Goal: Transaction & Acquisition: Purchase product/service

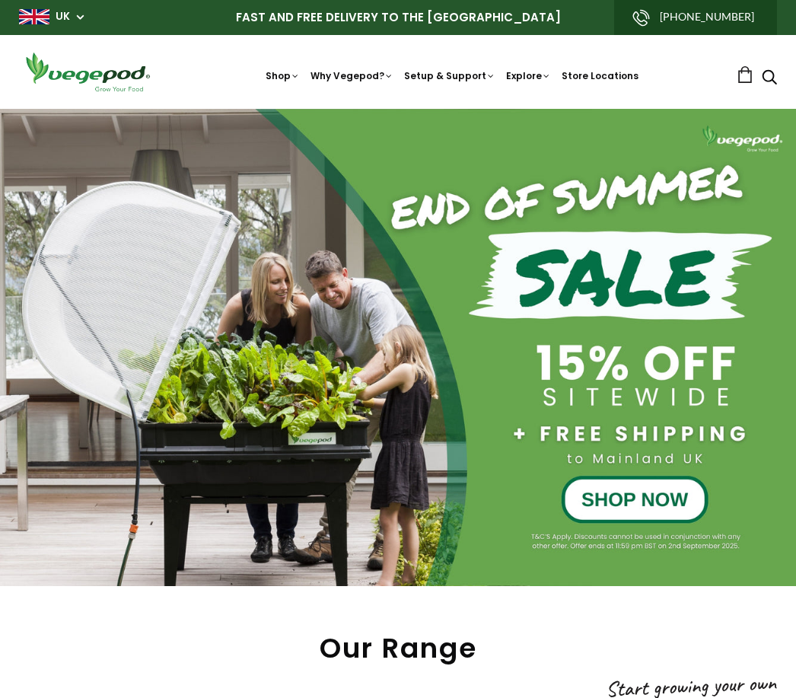
click at [398, 109] on span "Accessories & Other Products" at bounding box center [398, 109] width 0 height 0
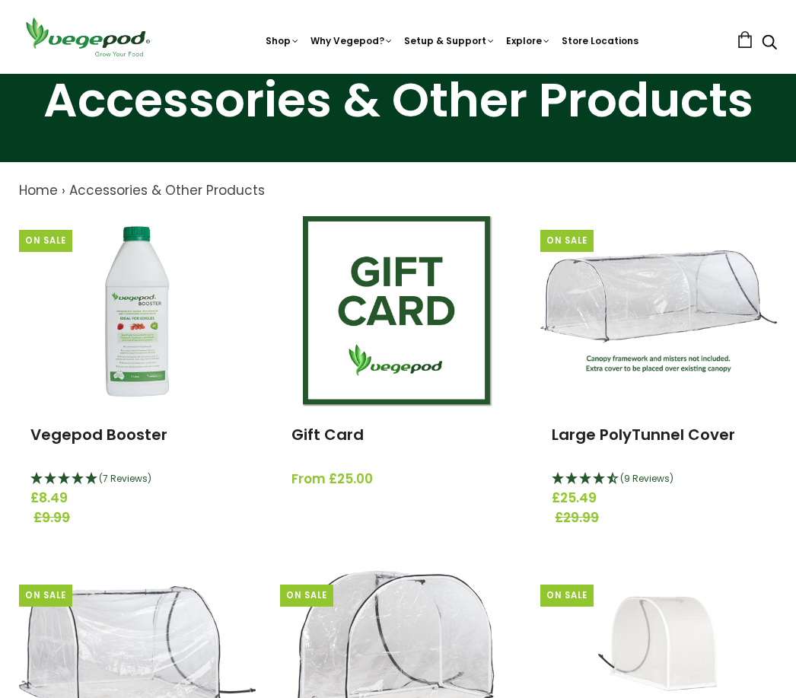
scroll to position [75, 0]
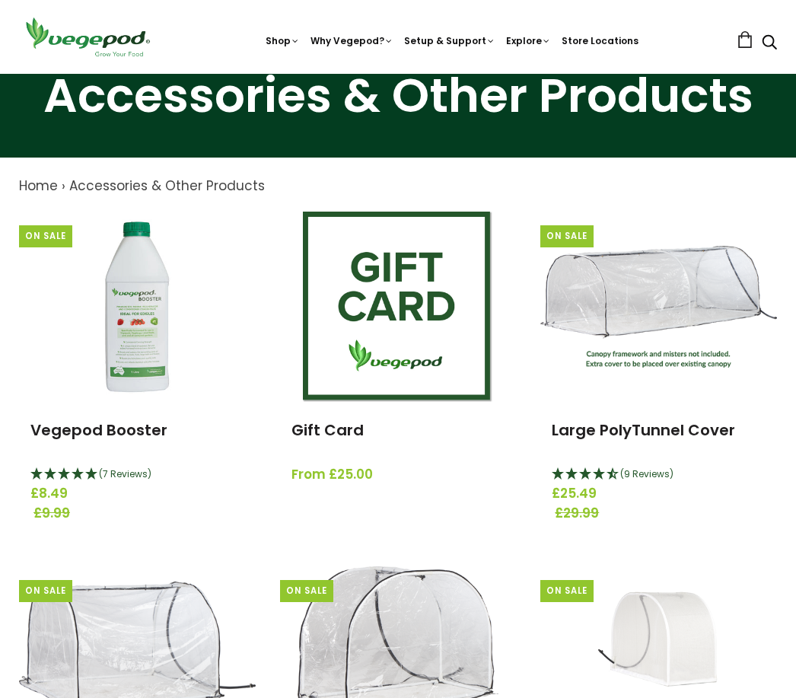
click at [674, 433] on link "Large PolyTunnel Cover" at bounding box center [643, 429] width 183 height 21
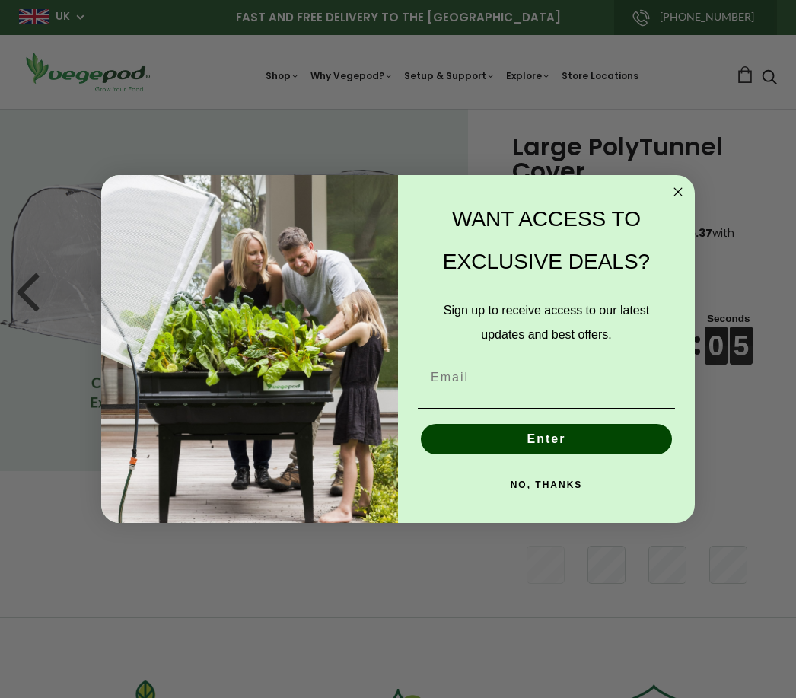
click at [680, 193] on circle "Close dialog" at bounding box center [679, 192] width 18 height 18
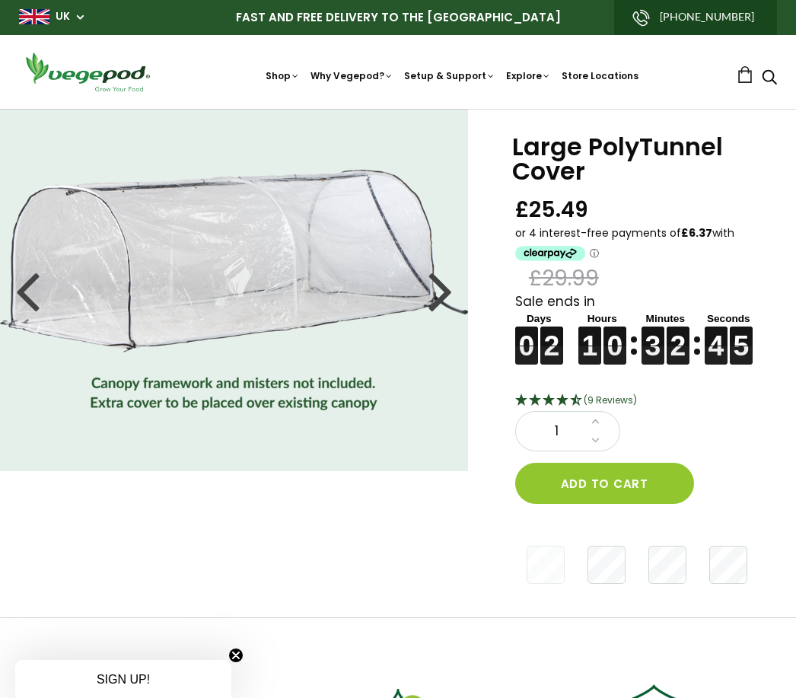
click at [626, 489] on button "Add to cart" at bounding box center [604, 483] width 179 height 41
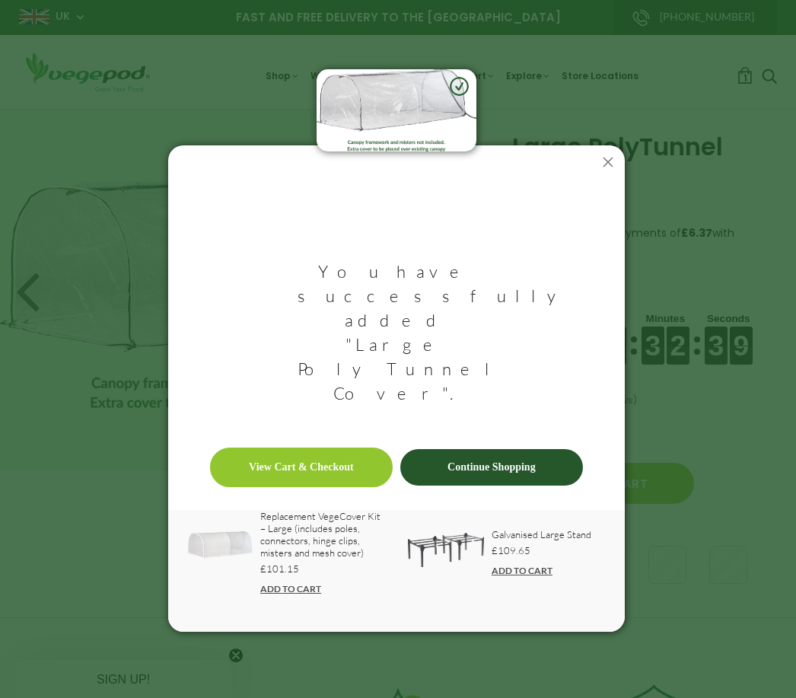
click at [333, 447] on link "View Cart & Checkout" at bounding box center [301, 467] width 183 height 40
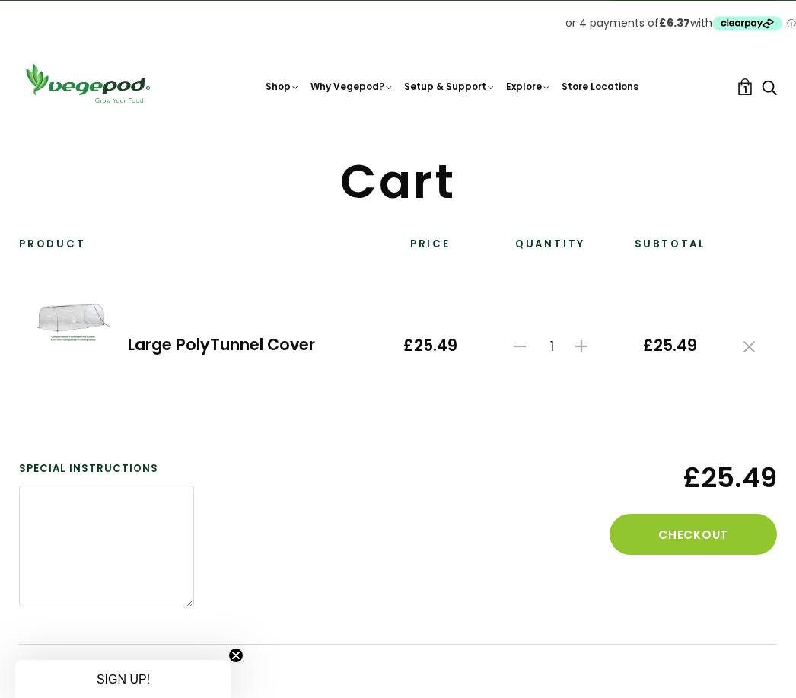
scroll to position [33, 0]
click at [728, 536] on button "Checkout" at bounding box center [692, 534] width 167 height 41
